Goal: Task Accomplishment & Management: Use online tool/utility

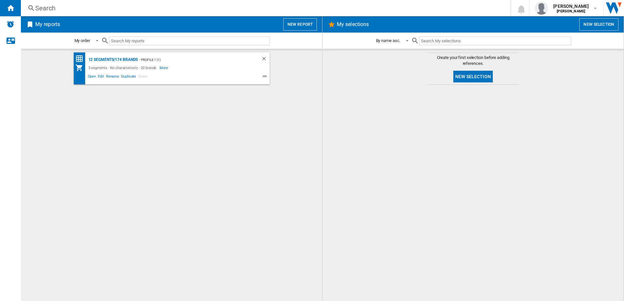
click at [219, 67] on div "5 segments - No characteristic - 20 brands More Less" at bounding box center [165, 68] width 181 height 8
click at [292, 20] on button "New report" at bounding box center [300, 24] width 34 height 12
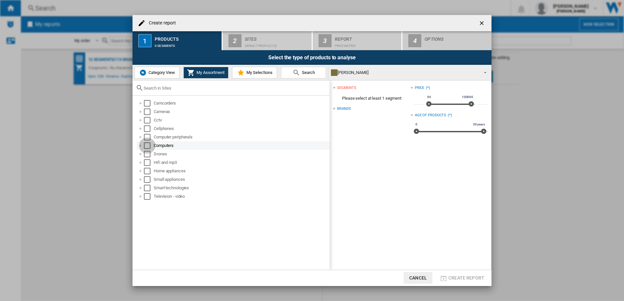
click at [145, 145] on div "Select" at bounding box center [147, 146] width 7 height 7
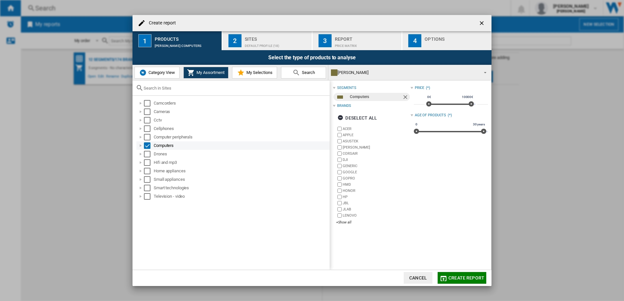
click at [155, 146] on div "Computers" at bounding box center [241, 146] width 175 height 7
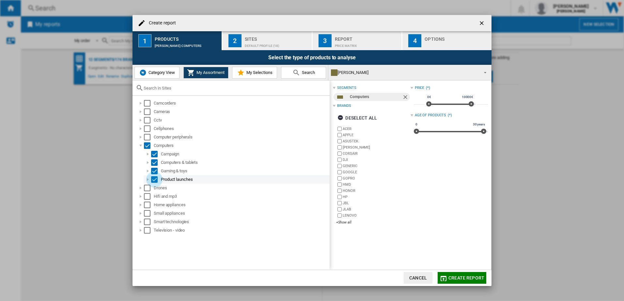
click at [154, 177] on div "Select" at bounding box center [154, 179] width 7 height 7
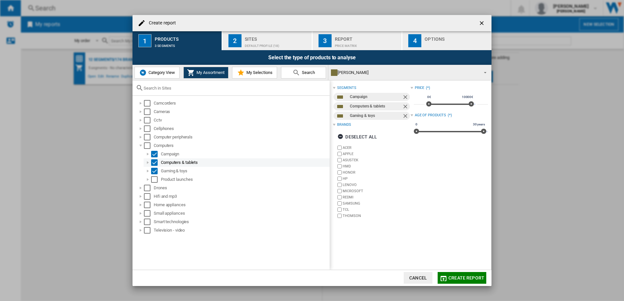
click at [153, 161] on div "Select" at bounding box center [154, 163] width 7 height 7
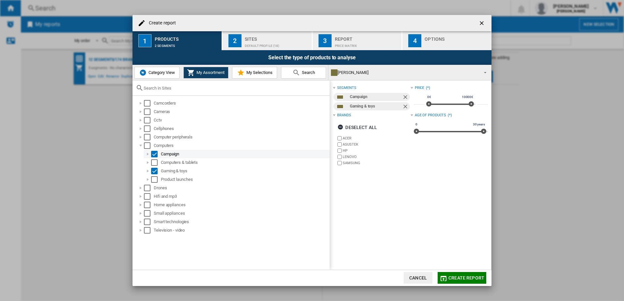
click at [154, 156] on div "Select" at bounding box center [154, 154] width 7 height 7
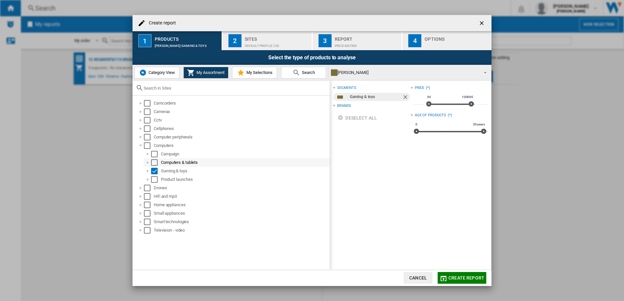
click at [154, 160] on div "Select" at bounding box center [154, 163] width 7 height 7
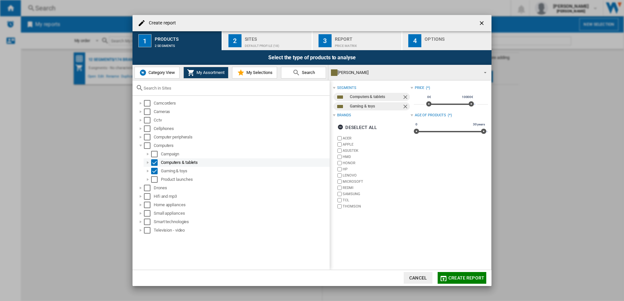
click at [154, 161] on div "Select" at bounding box center [154, 163] width 7 height 7
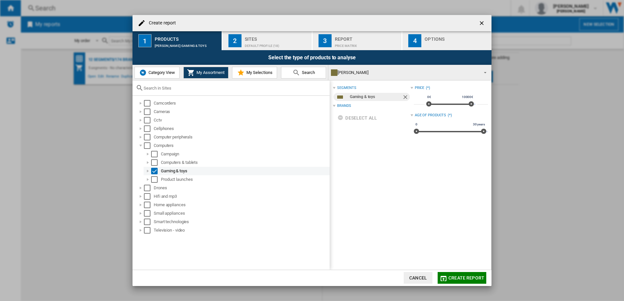
click at [178, 171] on div "Gaming & toys" at bounding box center [245, 171] width 168 height 7
click at [165, 180] on md-checkbox "Select" at bounding box center [163, 179] width 10 height 7
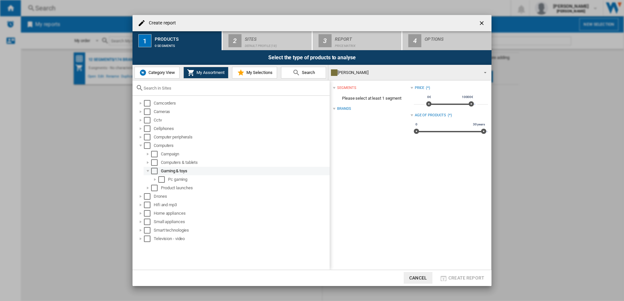
click at [153, 171] on div "Select" at bounding box center [154, 171] width 7 height 7
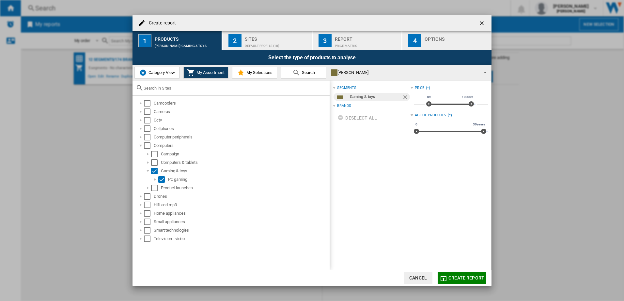
click at [290, 75] on button "Search" at bounding box center [303, 73] width 45 height 12
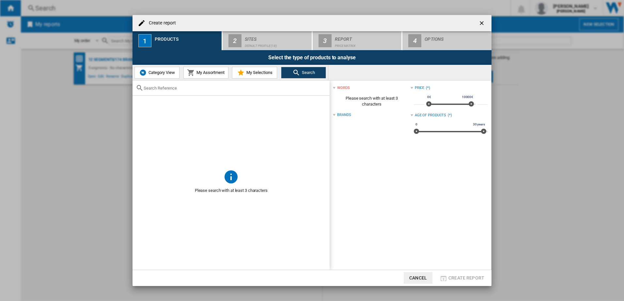
drag, startPoint x: 181, startPoint y: 83, endPoint x: 181, endPoint y: 88, distance: 5.2
click at [181, 85] on div at bounding box center [230, 88] width 197 height 15
click at [181, 88] on input "text" at bounding box center [235, 88] width 183 height 5
type input "monitor"
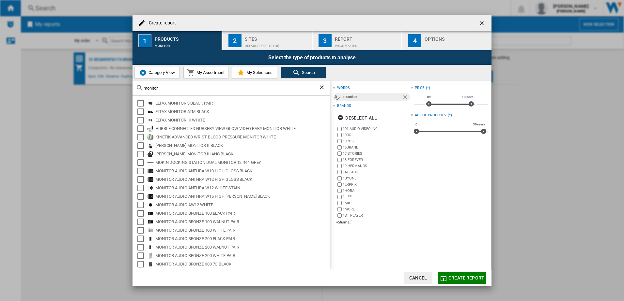
click at [206, 69] on button "My Assortment" at bounding box center [205, 73] width 45 height 12
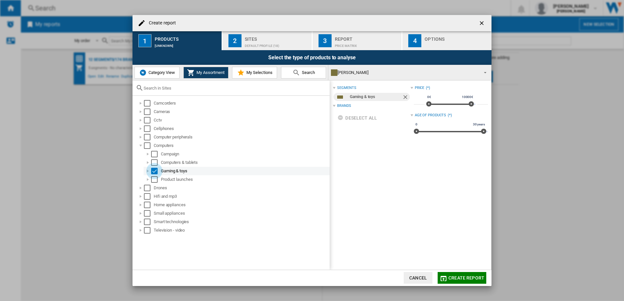
click at [154, 169] on div "Select" at bounding box center [154, 171] width 7 height 7
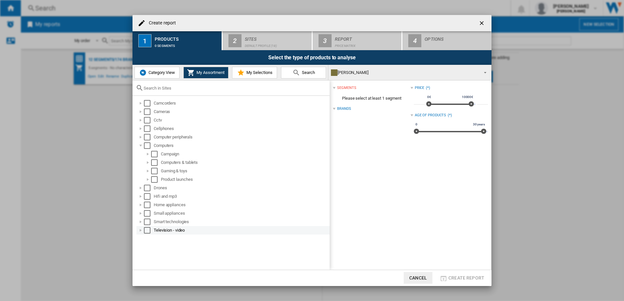
click at [162, 234] on div "Television - video" at bounding box center [241, 230] width 175 height 7
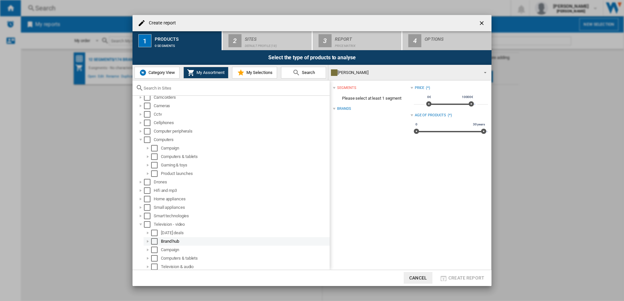
scroll to position [7, 0]
click at [180, 214] on div "Smart technologies" at bounding box center [241, 215] width 175 height 7
click at [179, 207] on div "Small appliances" at bounding box center [241, 206] width 175 height 7
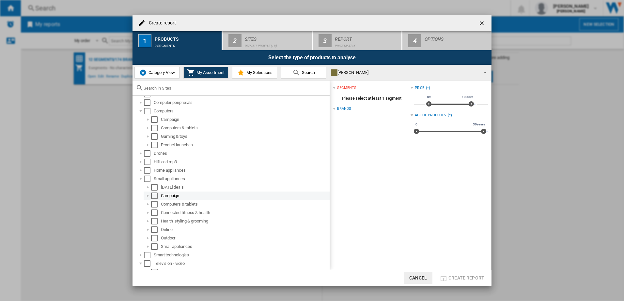
scroll to position [72, 0]
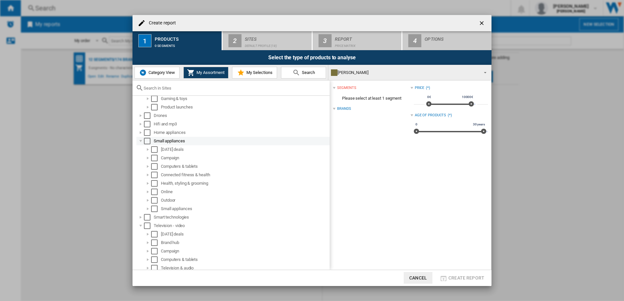
click at [176, 142] on div "Small appliances" at bounding box center [241, 141] width 175 height 7
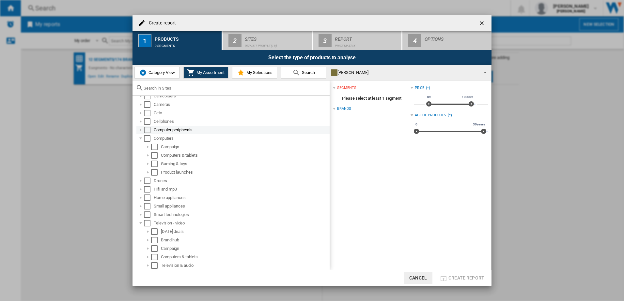
click at [176, 132] on div "Computer peripherals" at bounding box center [241, 130] width 175 height 7
click at [171, 138] on div "Computer peripherals" at bounding box center [241, 137] width 175 height 7
click at [172, 144] on div "Computers" at bounding box center [241, 146] width 175 height 7
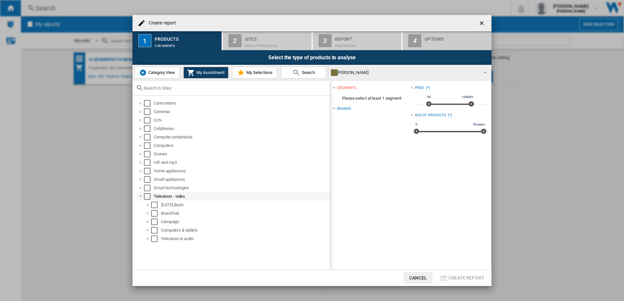
click at [171, 196] on div "Television - video" at bounding box center [241, 196] width 175 height 7
click at [485, 20] on ng-md-icon "getI18NText('BUTTONS.CLOSE_DIALOG')" at bounding box center [482, 24] width 8 height 8
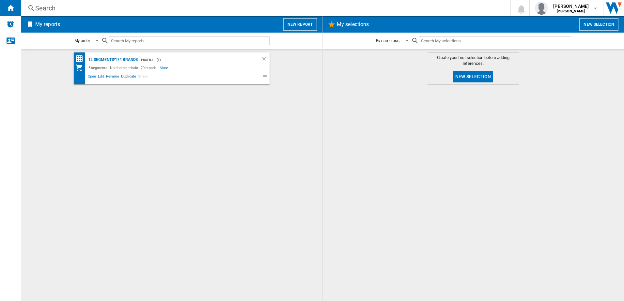
click at [180, 43] on input "text" at bounding box center [189, 41] width 160 height 9
click at [155, 127] on div "12 segments/174 brands - Profile 1 (1) 5 segments - No characteristic - 20 bran…" at bounding box center [171, 176] width 288 height 246
click at [70, 163] on div "12 segments/174 brands - Profile 1 (1) 5 segments - No characteristic - 20 bran…" at bounding box center [171, 176] width 288 height 246
click at [133, 135] on div "12 segments/174 brands - Profile 1 (1) 5 segments - No characteristic - 20 bran…" at bounding box center [171, 176] width 288 height 246
click at [11, 9] on ng-md-icon "Home" at bounding box center [11, 8] width 8 height 8
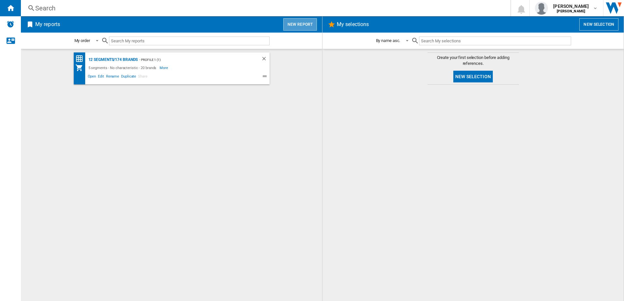
click at [303, 27] on button "New report" at bounding box center [300, 24] width 34 height 12
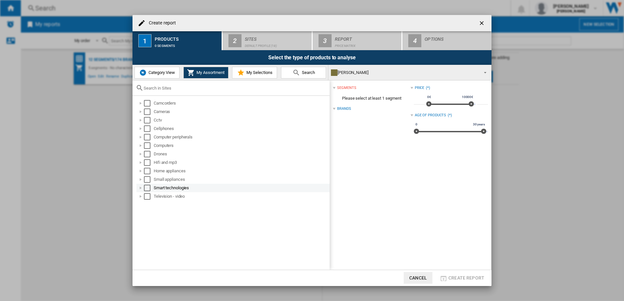
click at [171, 189] on div "Smart technologies" at bounding box center [241, 188] width 175 height 7
click at [166, 197] on div "Television - video" at bounding box center [241, 196] width 175 height 7
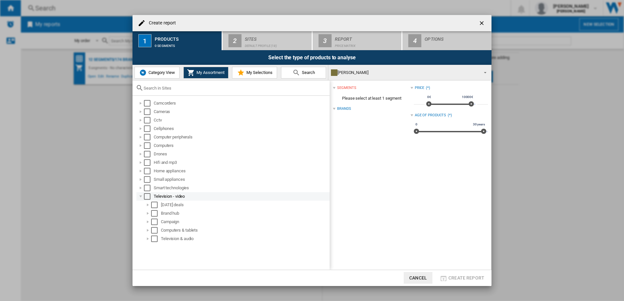
click at [147, 196] on div "Select" at bounding box center [147, 196] width 7 height 7
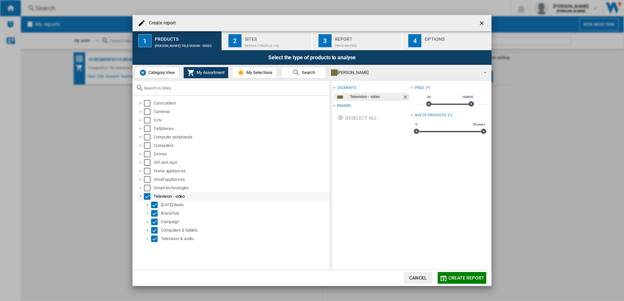
click at [165, 197] on div "Television - video" at bounding box center [241, 196] width 175 height 7
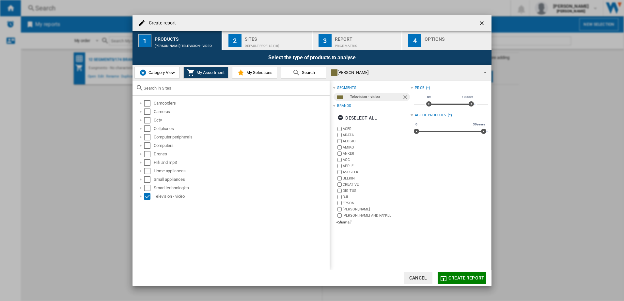
click at [343, 195] on label "DJI" at bounding box center [377, 197] width 68 height 5
click at [338, 206] on label "EPSON" at bounding box center [373, 203] width 74 height 6
click at [342, 214] on label "[PERSON_NAME] AND PAYKEL" at bounding box center [373, 216] width 74 height 6
click at [344, 222] on div "+Show all" at bounding box center [373, 222] width 74 height 5
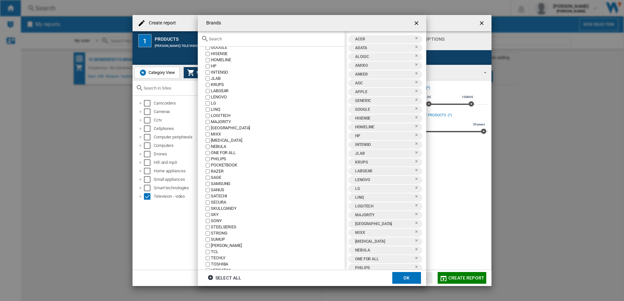
scroll to position [137, 0]
click at [207, 233] on label "TOSHIBA" at bounding box center [274, 236] width 140 height 6
click at [209, 220] on label "TCL" at bounding box center [274, 223] width 140 height 6
click at [207, 215] on label "[PERSON_NAME]" at bounding box center [274, 217] width 140 height 6
click at [210, 207] on label "STRONG" at bounding box center [274, 205] width 140 height 6
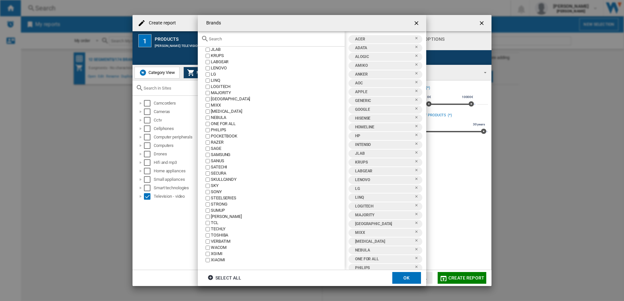
click at [210, 198] on label "STEELSERIES" at bounding box center [274, 198] width 140 height 6
click at [207, 209] on div "ACER ADATA ALOGIC [PERSON_NAME] AOC APPLE ASUSTEK [GEOGRAPHIC_DATA] CREATIVE DI…" at bounding box center [271, 158] width 147 height 223
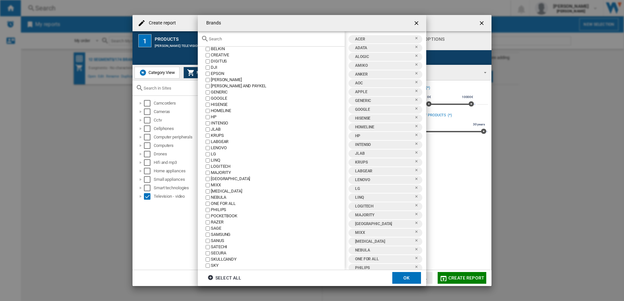
scroll to position [39, 0]
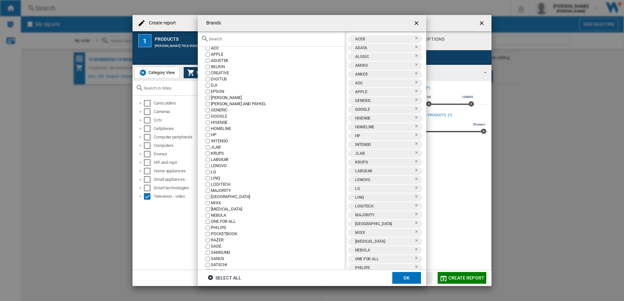
click at [210, 247] on label "SAGE" at bounding box center [274, 247] width 140 height 6
click at [210, 240] on label "RAZER" at bounding box center [274, 240] width 140 height 6
click at [205, 222] on label "ONE FOR ALL" at bounding box center [274, 222] width 140 height 6
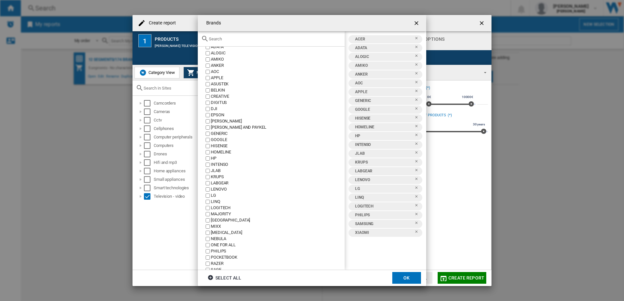
scroll to position [6, 0]
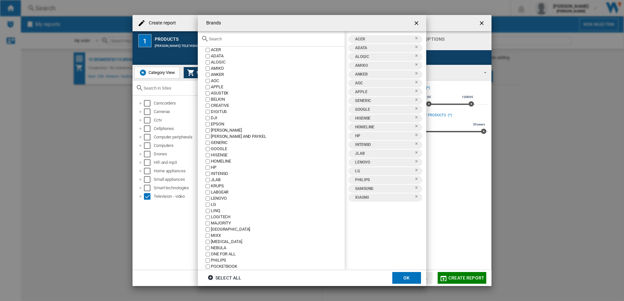
click at [206, 183] on label "JLAB" at bounding box center [274, 180] width 140 height 6
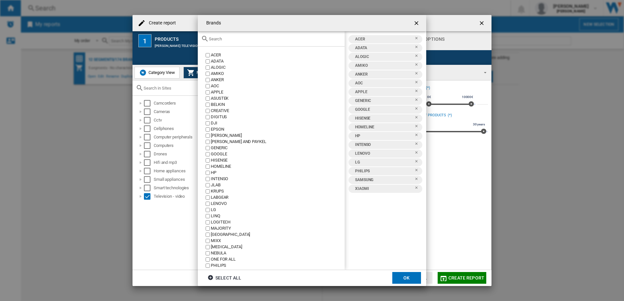
scroll to position [0, 0]
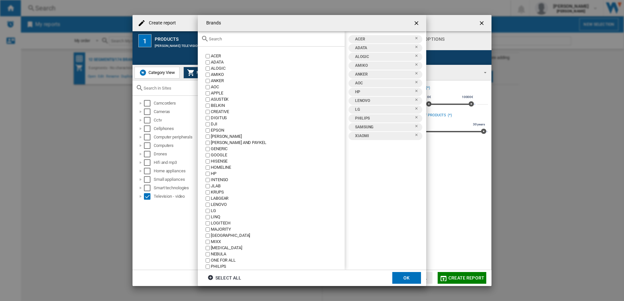
click at [207, 78] on div "ACER ADATA ALOGIC [PERSON_NAME] AOC APPLE ASUSTEK [GEOGRAPHIC_DATA] CREATIVE DI…" at bounding box center [271, 158] width 147 height 223
click at [208, 71] on label "ALOGIC" at bounding box center [274, 69] width 140 height 6
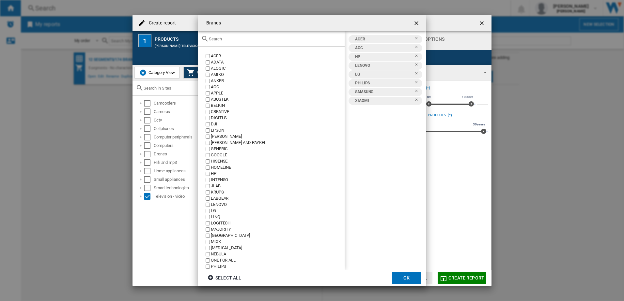
click at [412, 277] on button "OK" at bounding box center [406, 278] width 29 height 12
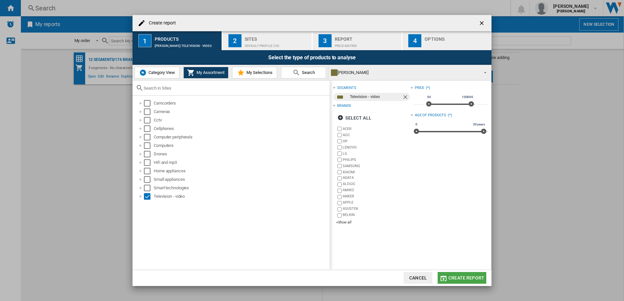
click at [451, 276] on span "Create report" at bounding box center [466, 278] width 36 height 5
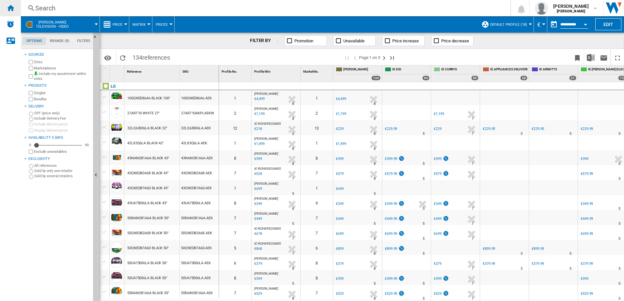
click at [10, 8] on ng-md-icon "Home" at bounding box center [11, 8] width 8 height 8
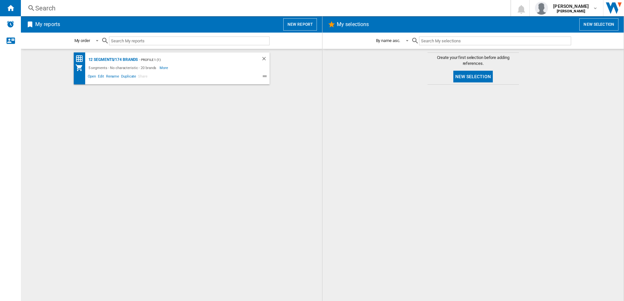
click at [173, 105] on div "12 segments/174 brands - Profile 1 (1) 5 segments - No characteristic - 20 bran…" at bounding box center [171, 176] width 288 height 246
click at [294, 29] on button "New report" at bounding box center [300, 24] width 34 height 12
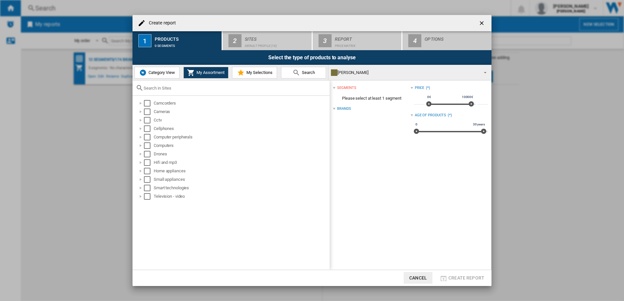
click at [154, 72] on span "Category View" at bounding box center [161, 72] width 28 height 5
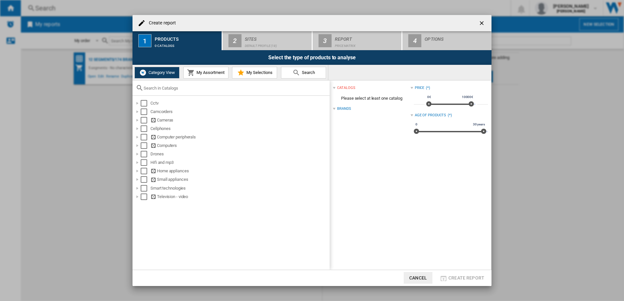
click at [300, 74] on span "Search" at bounding box center [307, 72] width 15 height 5
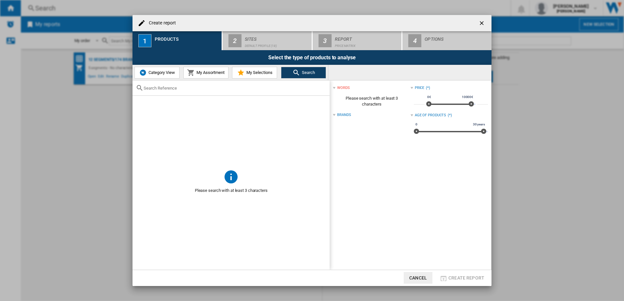
click at [246, 86] on input "Create report ..." at bounding box center [235, 88] width 183 height 5
type input "monitor"
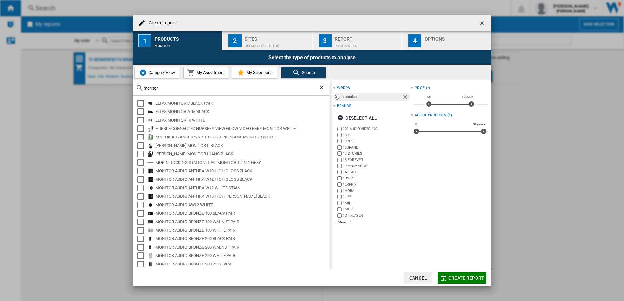
click at [166, 72] on span "Category View" at bounding box center [161, 72] width 28 height 5
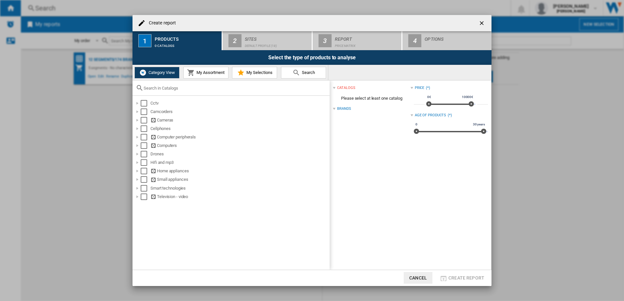
click at [90, 110] on div "Create report 1 Products 0 catalogs 2 Sites Default profile (18) 3 Report Price…" at bounding box center [312, 150] width 624 height 301
click at [485, 23] on ng-md-icon "getI18NText('BUTTONS.CLOSE_DIALOG')" at bounding box center [482, 24] width 8 height 8
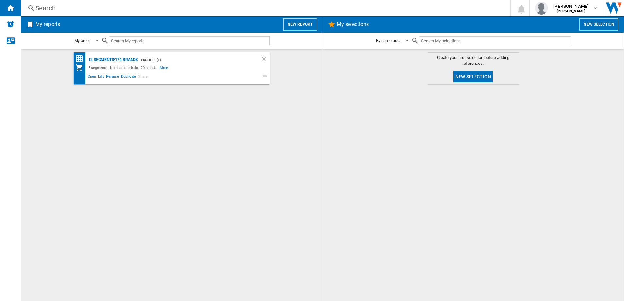
click at [289, 26] on span "My reports New report" at bounding box center [171, 24] width 291 height 12
click at [291, 25] on button "New report" at bounding box center [300, 24] width 34 height 12
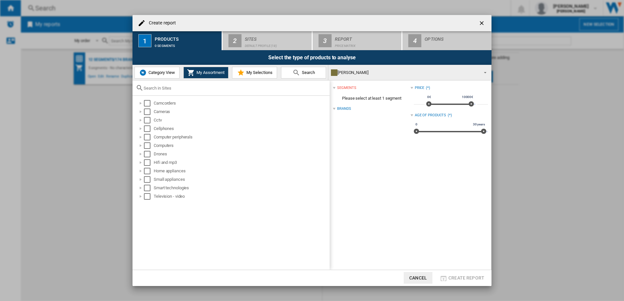
click at [260, 69] on button "My Selections" at bounding box center [254, 73] width 45 height 12
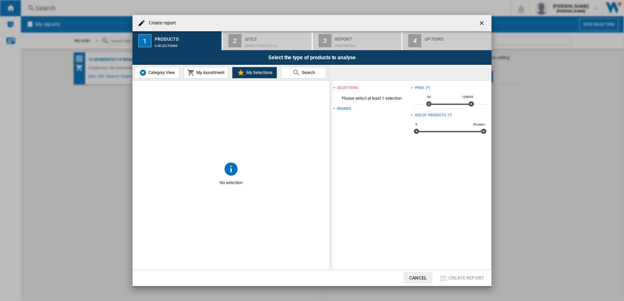
click at [201, 72] on span "My Assortment" at bounding box center [210, 72] width 30 height 5
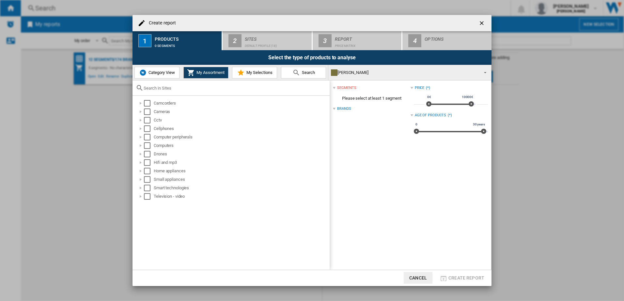
click at [149, 71] on span "Category View" at bounding box center [161, 72] width 28 height 5
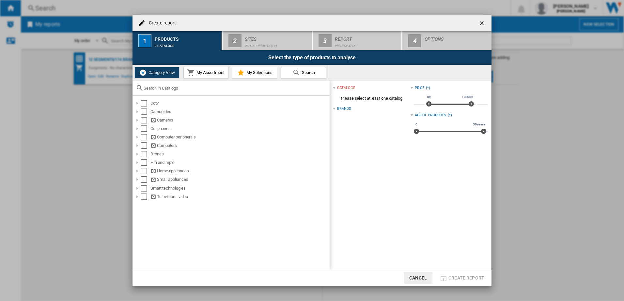
click at [187, 71] on md-icon "Create report ..." at bounding box center [191, 73] width 8 height 8
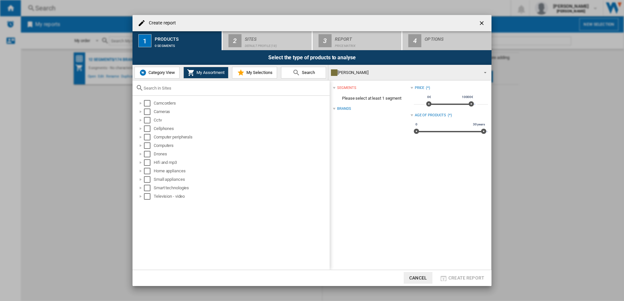
click at [152, 75] on span "Category View" at bounding box center [161, 72] width 28 height 5
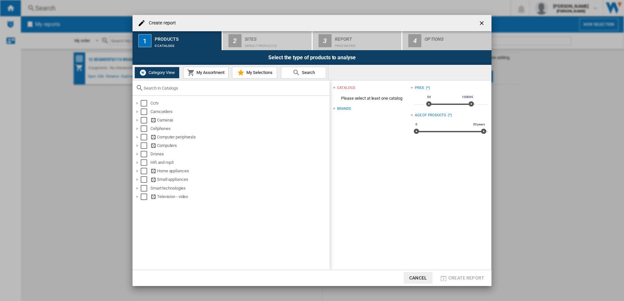
click at [101, 171] on div "Create report 1 Products 0 catalogs 2 Sites Default profile (18) 3 Report Price…" at bounding box center [312, 150] width 624 height 301
click at [170, 102] on div "Cctv" at bounding box center [239, 103] width 178 height 7
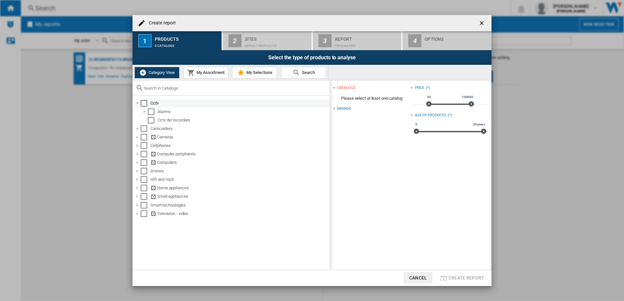
click at [170, 102] on div "Cctv" at bounding box center [239, 103] width 178 height 7
drag, startPoint x: 170, startPoint y: 102, endPoint x: 222, endPoint y: 100, distance: 52.3
click at [222, 100] on div "Cctv" at bounding box center [231, 103] width 196 height 8
click at [170, 246] on div "Cctv Alarms Cctv dvr recorders Camcorders Cameras Cellphones Computer periphera…" at bounding box center [230, 183] width 197 height 174
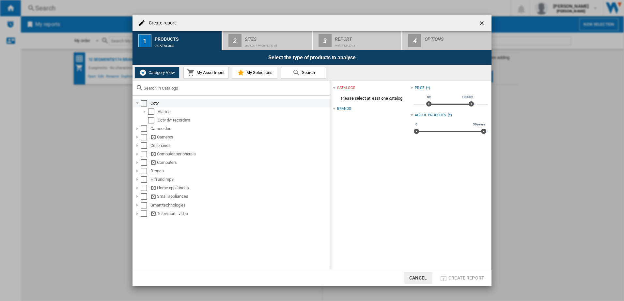
click at [180, 105] on div "Cctv" at bounding box center [239, 103] width 178 height 7
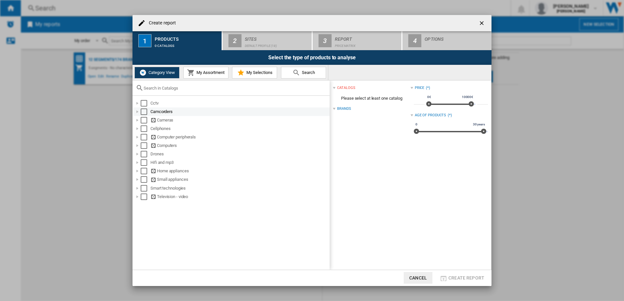
click at [166, 111] on div "Camcorders" at bounding box center [239, 112] width 178 height 7
click at [166, 120] on div "Cameras" at bounding box center [239, 120] width 178 height 7
click at [169, 131] on div "Cellphones" at bounding box center [239, 129] width 178 height 7
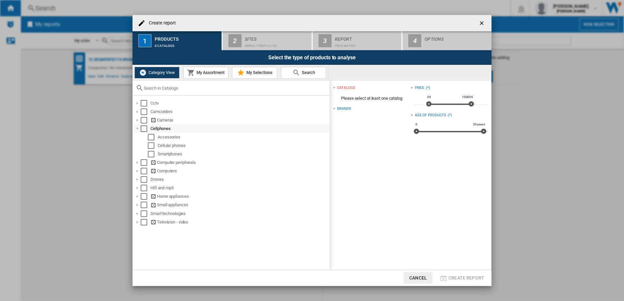
click at [168, 128] on div "Cellphones" at bounding box center [239, 129] width 178 height 7
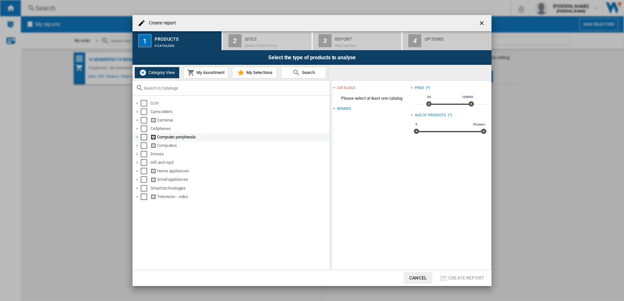
click at [168, 134] on div "Computer peripherals" at bounding box center [239, 137] width 178 height 7
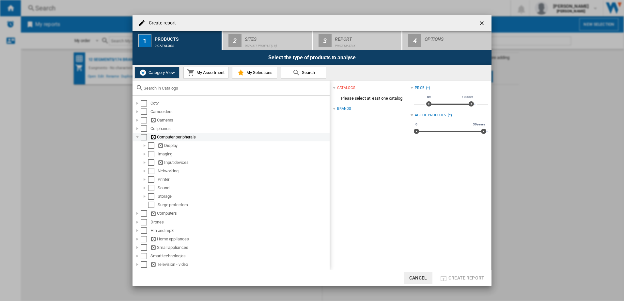
click at [168, 139] on div "Computer peripherals" at bounding box center [239, 137] width 178 height 7
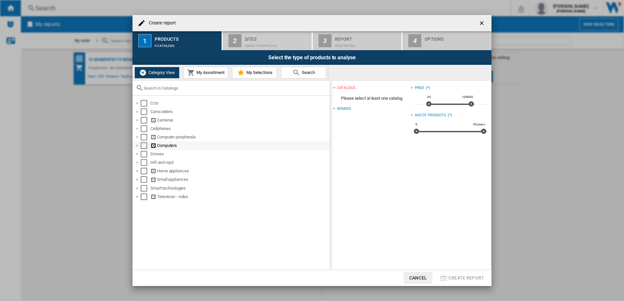
click at [168, 147] on div "Computers" at bounding box center [239, 146] width 178 height 7
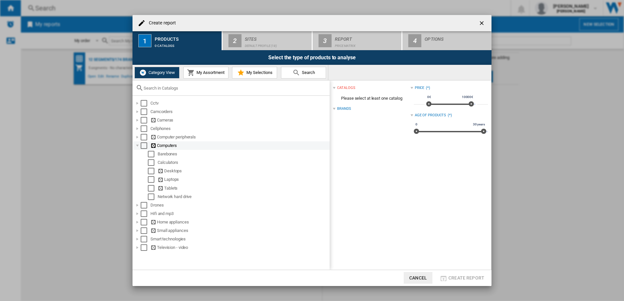
click at [175, 145] on div "Computers" at bounding box center [239, 146] width 178 height 7
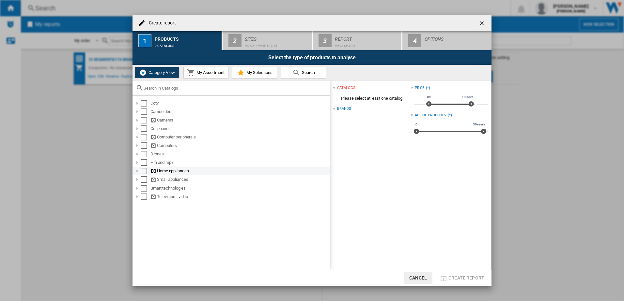
click at [172, 171] on div "Home appliances" at bounding box center [239, 171] width 178 height 7
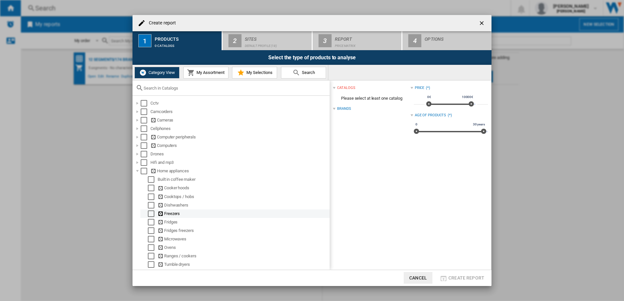
scroll to position [33, 0]
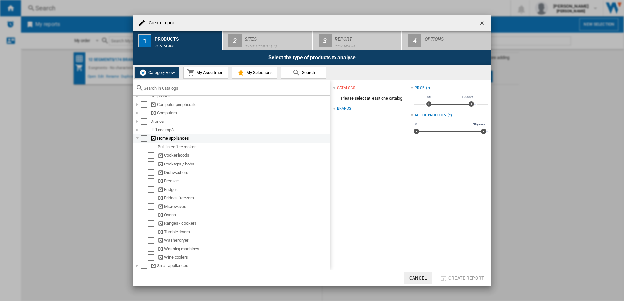
click at [174, 135] on div "Home appliances" at bounding box center [239, 138] width 178 height 7
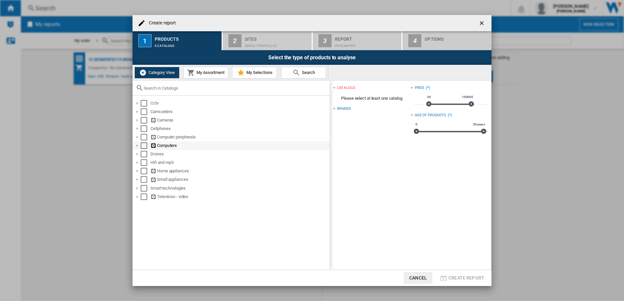
click at [168, 147] on div "Computers" at bounding box center [239, 146] width 178 height 7
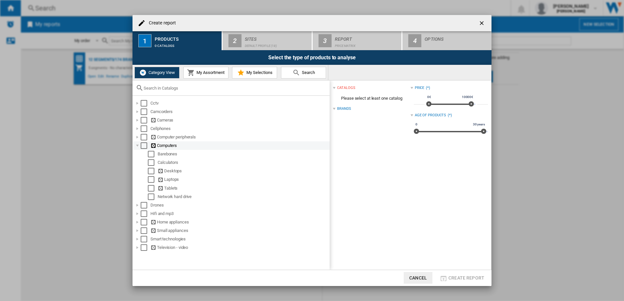
click at [169, 146] on div "Computers" at bounding box center [239, 146] width 178 height 7
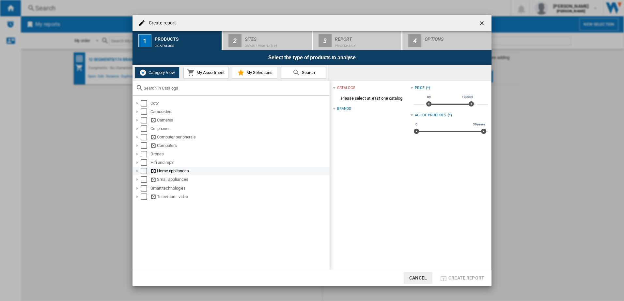
click at [171, 171] on div "Home appliances" at bounding box center [239, 171] width 178 height 7
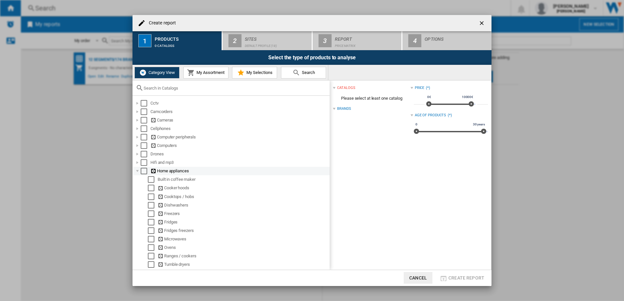
click at [176, 172] on div "Home appliances" at bounding box center [239, 171] width 178 height 7
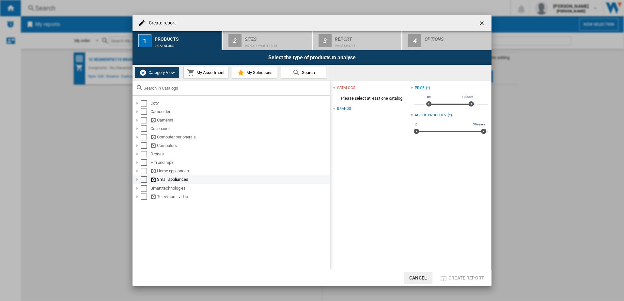
click at [163, 180] on div "Small appliances" at bounding box center [239, 179] width 178 height 7
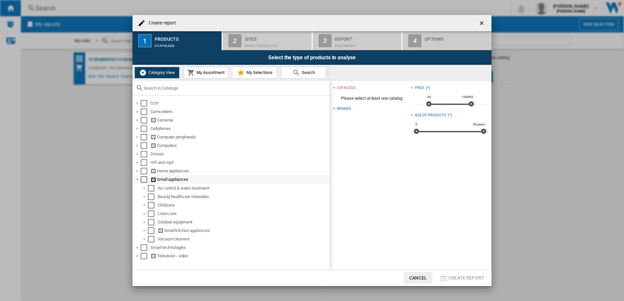
click at [163, 180] on div "Small appliances" at bounding box center [239, 179] width 178 height 7
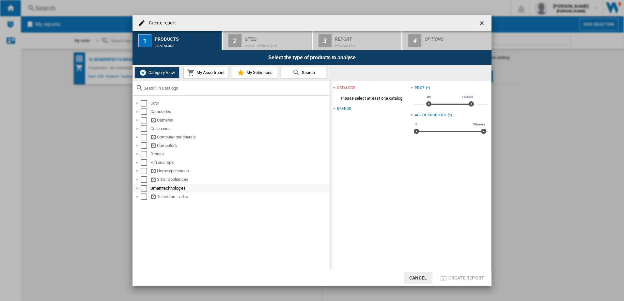
click at [159, 189] on div "Smart technologies" at bounding box center [239, 188] width 178 height 7
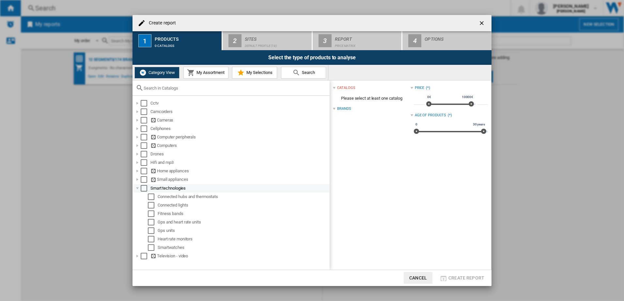
click at [159, 189] on div "Smart technologies" at bounding box center [239, 188] width 178 height 7
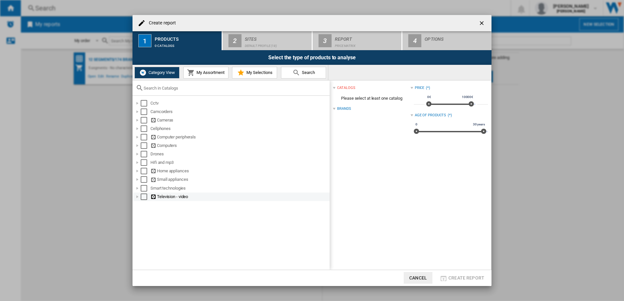
click at [157, 197] on div "Television - video" at bounding box center [239, 197] width 178 height 7
click at [168, 197] on div "Television - video" at bounding box center [239, 197] width 178 height 7
click at [112, 112] on div "Create report 1 Products 0 catalogs 2 Sites Default profile (18) 3 Report Price…" at bounding box center [312, 150] width 624 height 301
click at [483, 21] on ng-md-icon "getI18NText('BUTTONS.CLOSE_DIALOG')" at bounding box center [482, 24] width 8 height 8
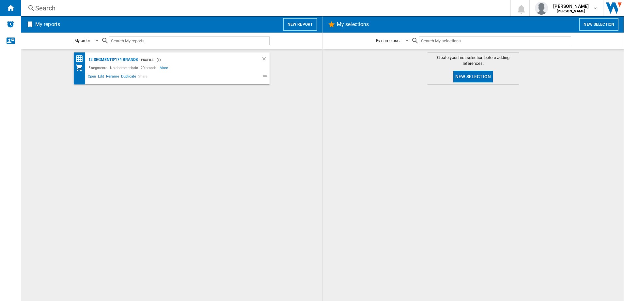
click at [304, 22] on button "New report" at bounding box center [300, 24] width 34 height 12
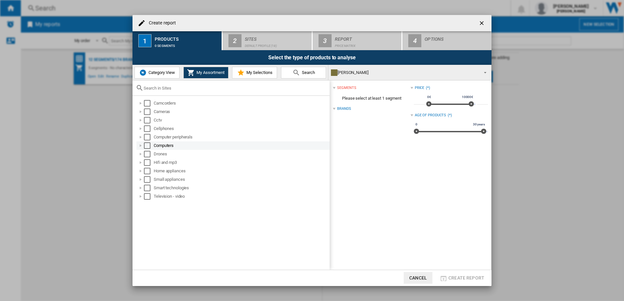
click at [162, 147] on div "Computers" at bounding box center [241, 146] width 175 height 7
click at [147, 146] on div "Select" at bounding box center [147, 146] width 7 height 7
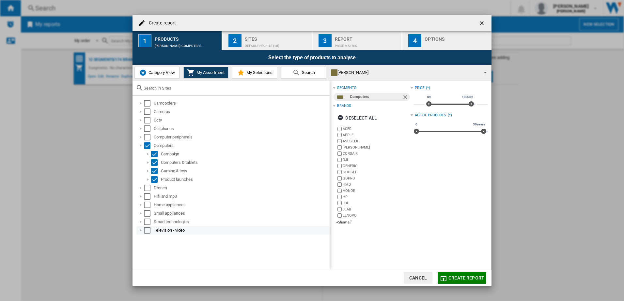
click at [167, 234] on div "Television - video" at bounding box center [241, 230] width 175 height 7
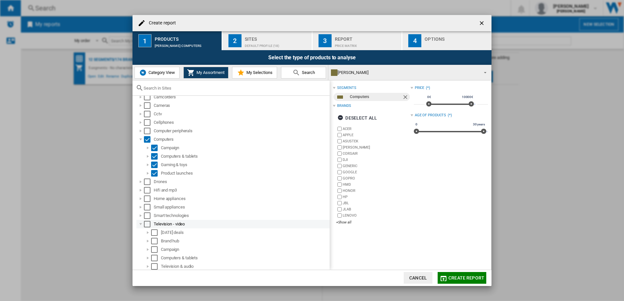
scroll to position [7, 0]
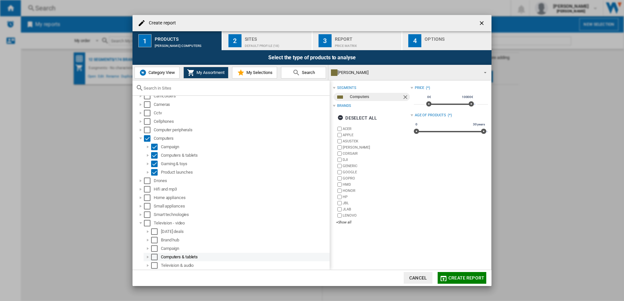
click at [165, 257] on div "Computers & tablets" at bounding box center [245, 257] width 168 height 7
click at [156, 257] on div "Select" at bounding box center [154, 257] width 7 height 7
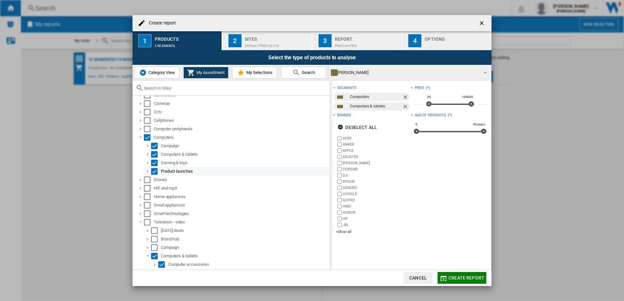
scroll to position [0, 0]
click at [463, 277] on span "Create report" at bounding box center [466, 278] width 36 height 5
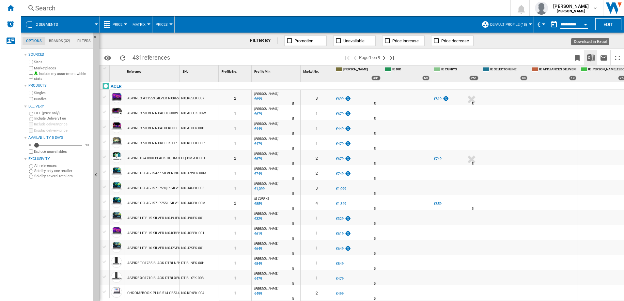
click at [593, 57] on img "Download in Excel" at bounding box center [590, 58] width 8 height 8
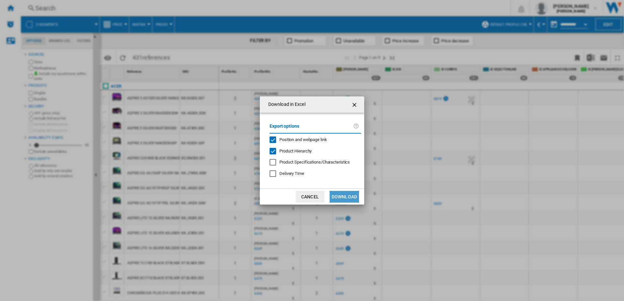
click at [349, 191] on button "Download" at bounding box center [343, 197] width 29 height 12
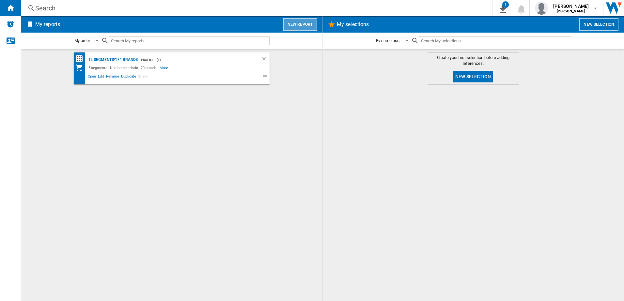
click at [297, 25] on button "New report" at bounding box center [300, 24] width 34 height 12
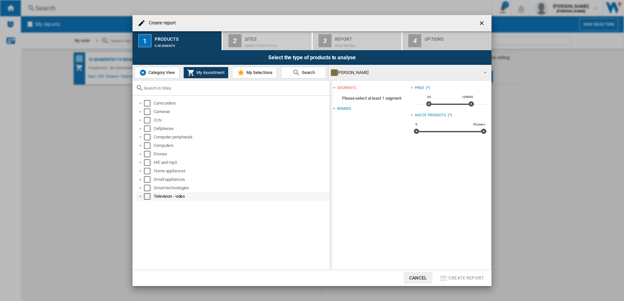
click at [139, 196] on div "Create report ..." at bounding box center [140, 196] width 7 height 7
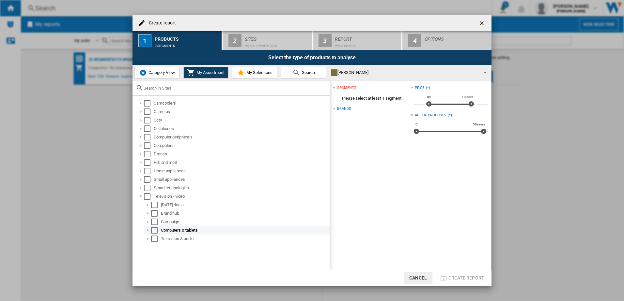
click at [146, 230] on div "Create report ..." at bounding box center [148, 230] width 7 height 7
click at [147, 240] on div "Create report ..." at bounding box center [148, 239] width 7 height 7
click at [138, 137] on div "Create report ..." at bounding box center [140, 137] width 7 height 7
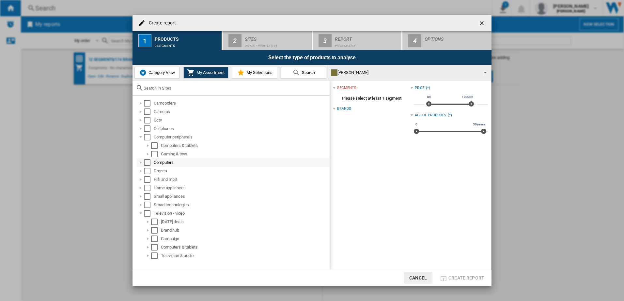
click at [139, 164] on div "Create report ..." at bounding box center [140, 163] width 7 height 7
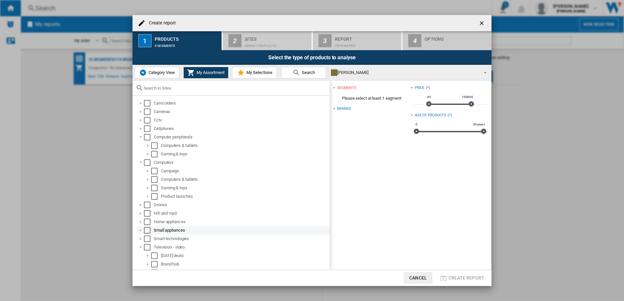
click at [140, 230] on div "Create report ..." at bounding box center [140, 230] width 7 height 7
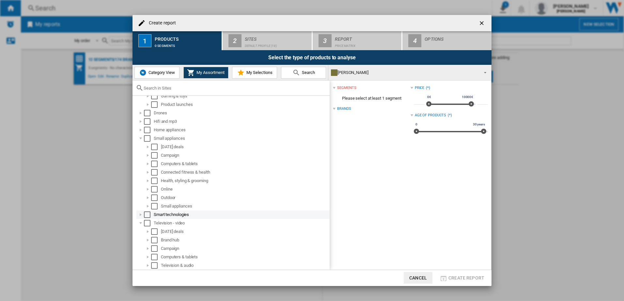
click at [140, 215] on div "Create report ..." at bounding box center [140, 215] width 7 height 7
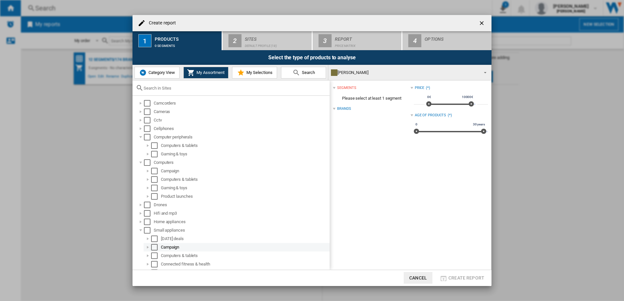
scroll to position [126, 0]
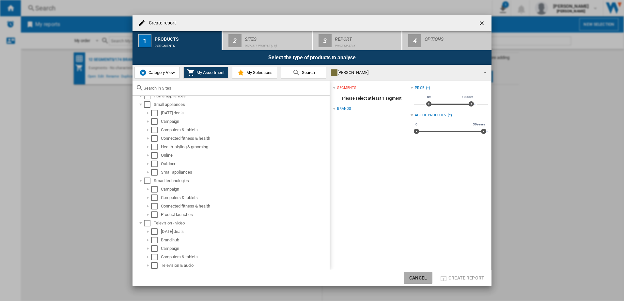
click at [424, 283] on button "Cancel" at bounding box center [418, 278] width 29 height 12
